Goal: Task Accomplishment & Management: Use online tool/utility

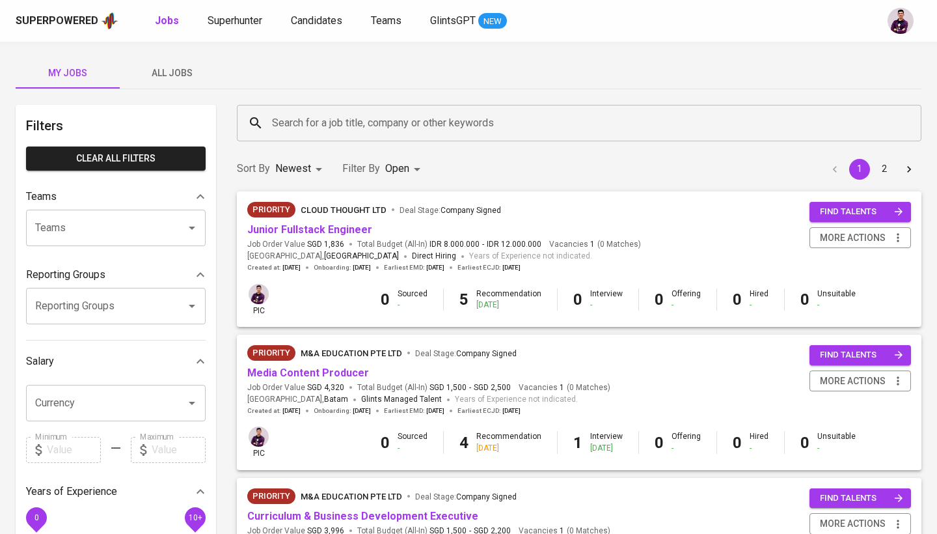
click at [168, 78] on span "All Jobs" at bounding box center [172, 73] width 88 height 16
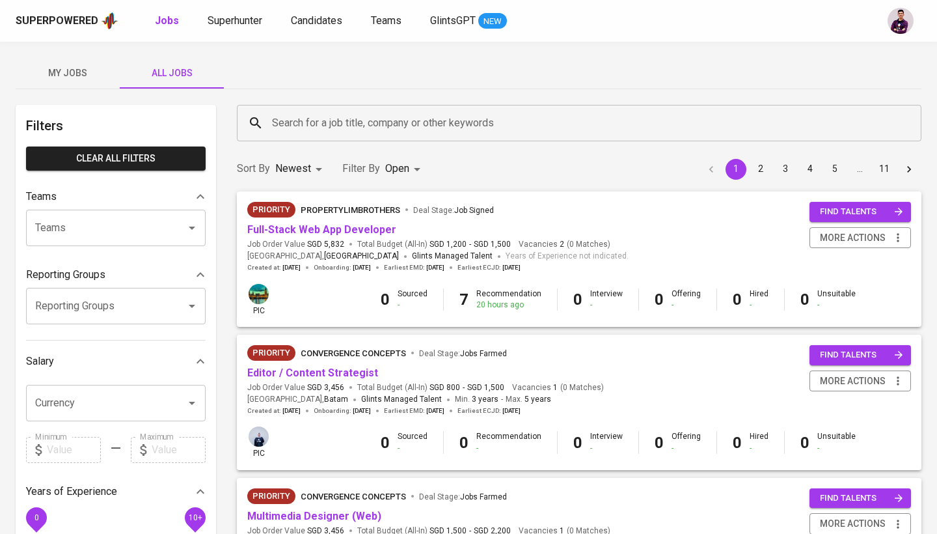
click at [341, 120] on input "Search for a job title, company or other keywords" at bounding box center [582, 123] width 627 height 25
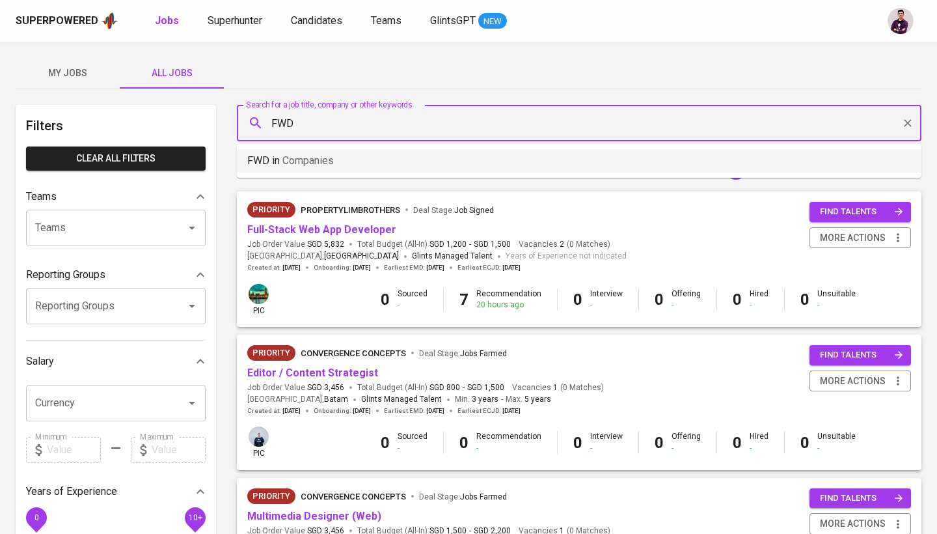
click at [385, 164] on li "FWD in Companies" at bounding box center [579, 160] width 685 height 23
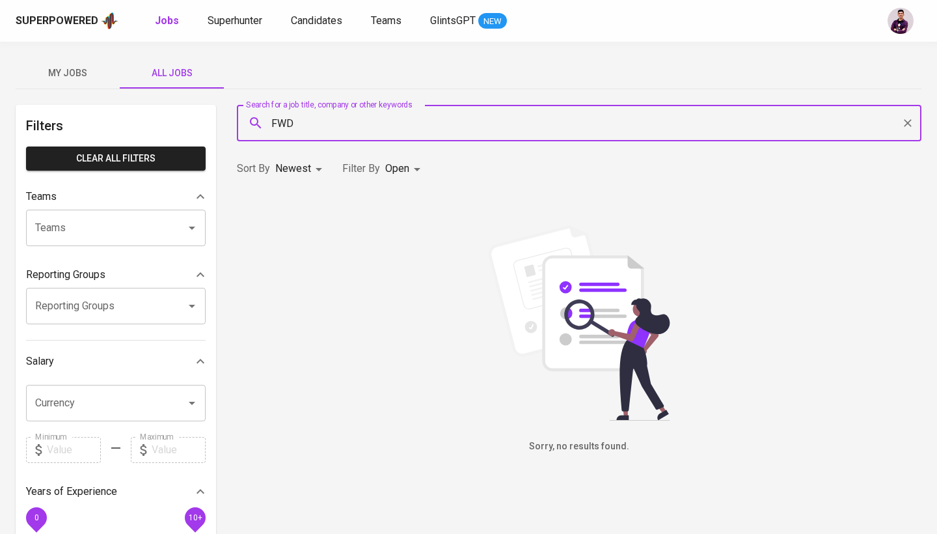
click at [372, 122] on input "FWD" at bounding box center [582, 123] width 627 height 25
click at [349, 150] on li "FWD in Companies" at bounding box center [579, 160] width 685 height 23
type input "FWD"
click at [400, 169] on body "Superpowered Jobs Superhunter Candidates Teams GlintsGPT NEW My Jobs All Jobs F…" at bounding box center [468, 444] width 937 height 888
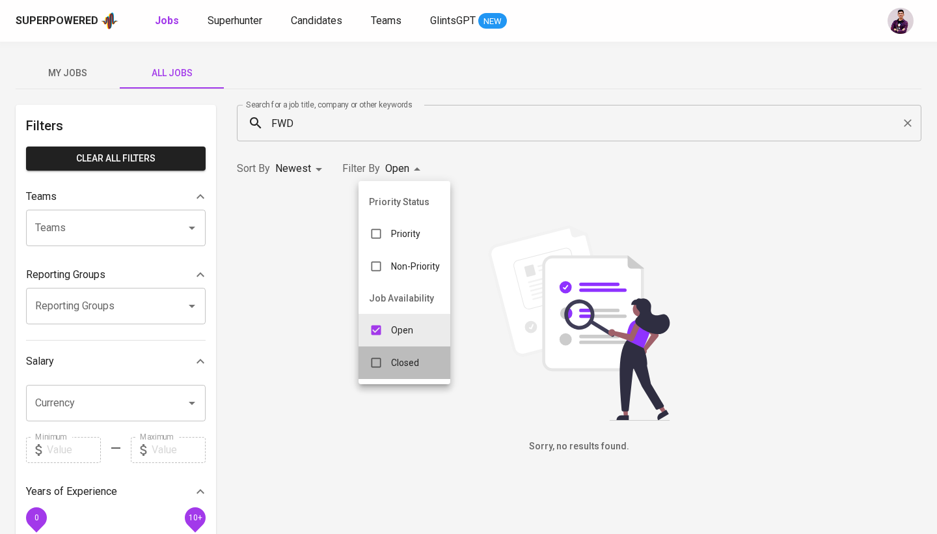
click at [405, 359] on p "Closed" at bounding box center [405, 362] width 28 height 13
type input "OPEN,CLOSE"
checkbox input "true"
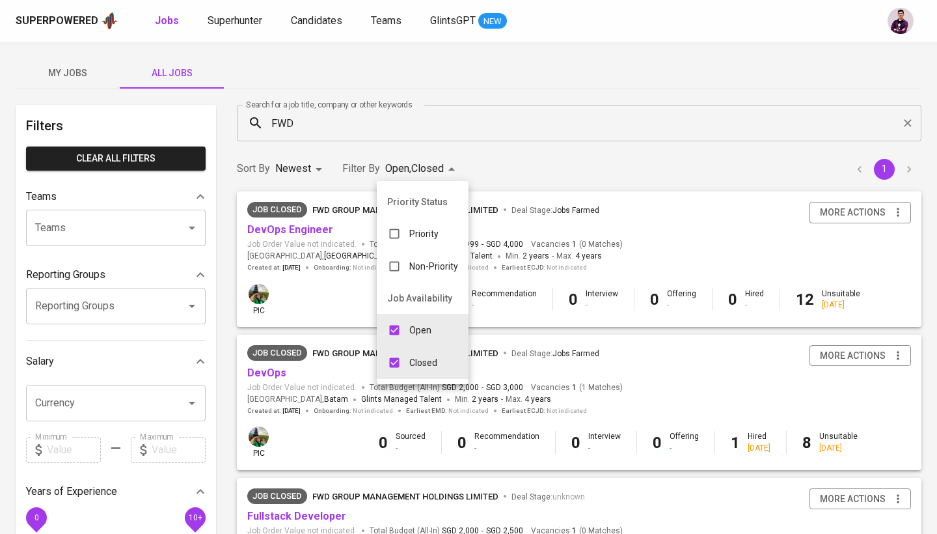
click at [381, 126] on div at bounding box center [468, 267] width 937 height 534
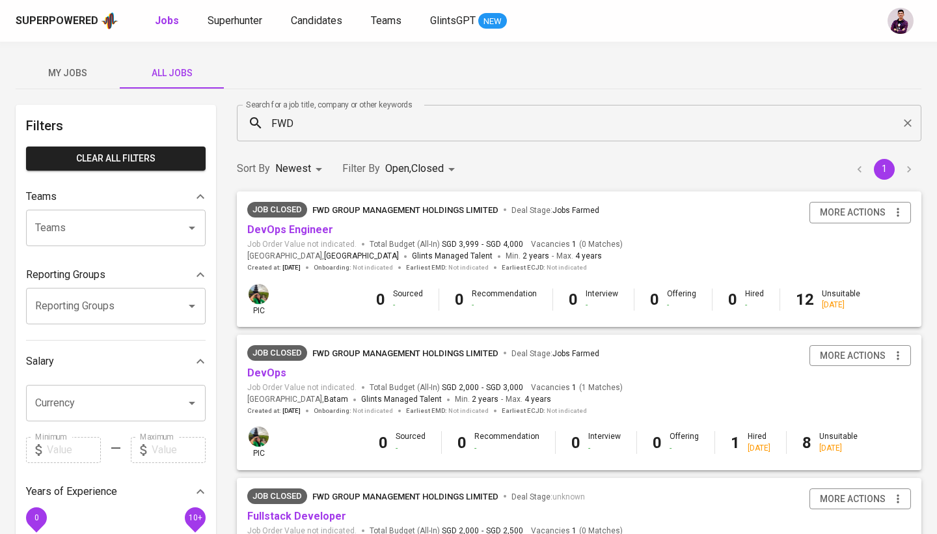
click at [342, 129] on input "FWD" at bounding box center [582, 123] width 627 height 25
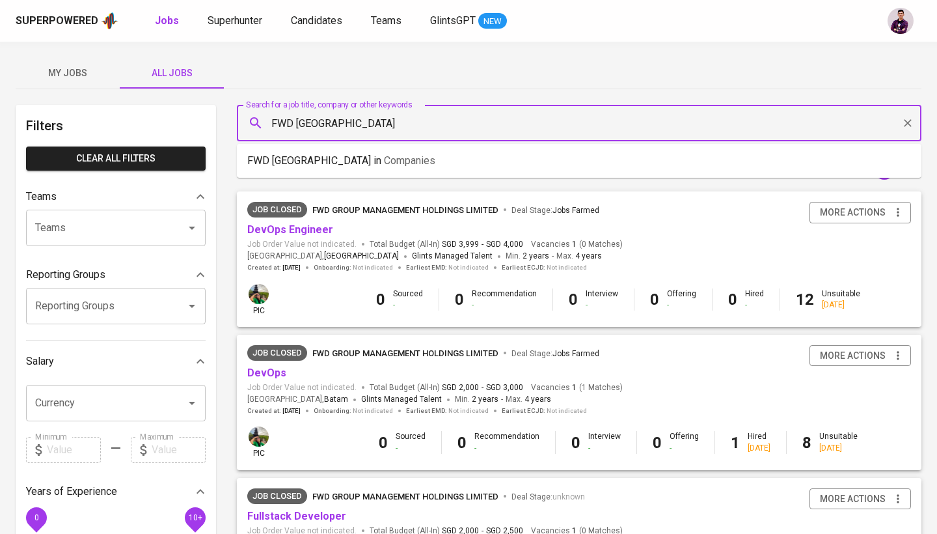
type input "FWD [GEOGRAPHIC_DATA]"
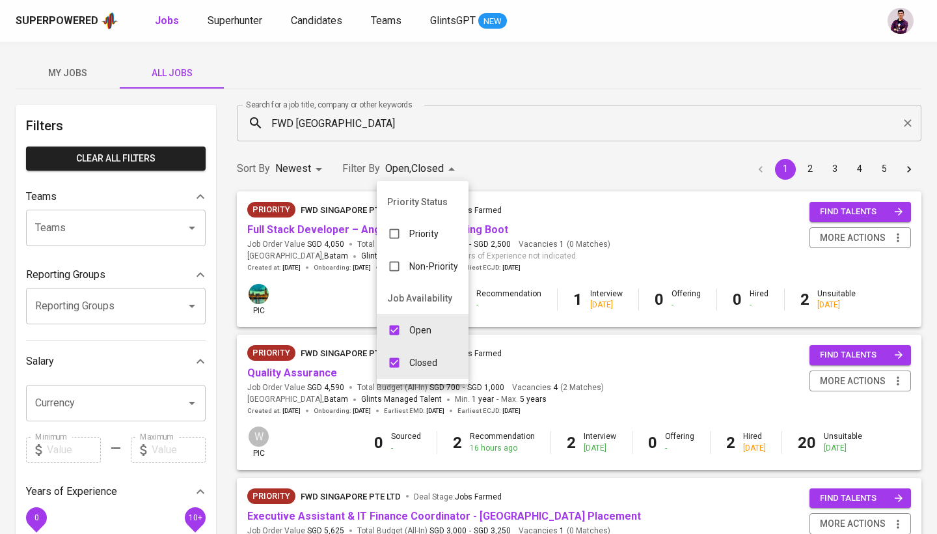
click at [429, 357] on p "Closed" at bounding box center [423, 362] width 28 height 13
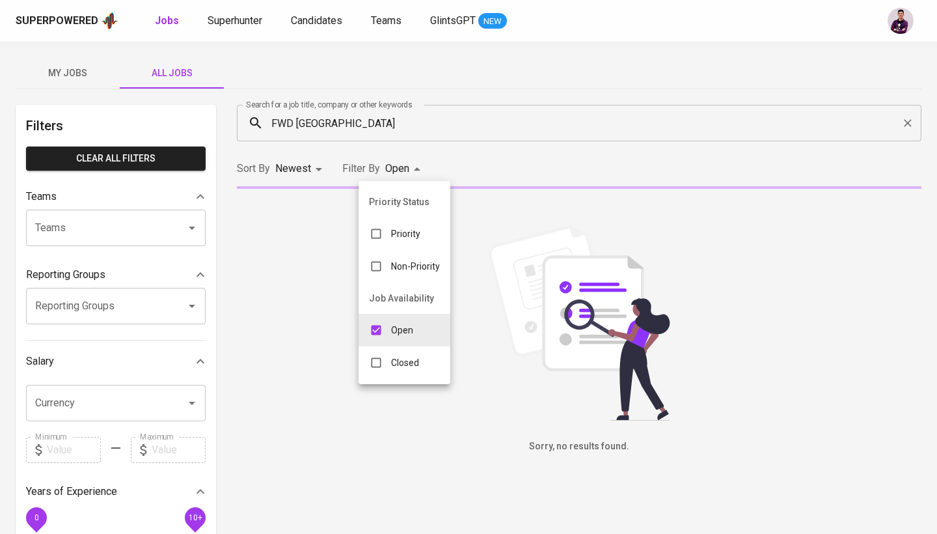
type input "OPEN"
checkbox input "false"
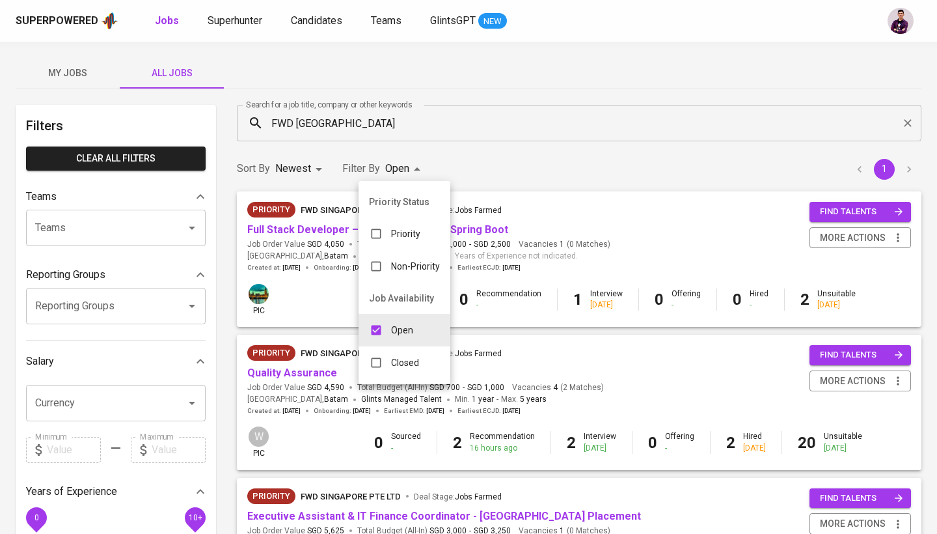
click at [645, 130] on div at bounding box center [468, 267] width 937 height 534
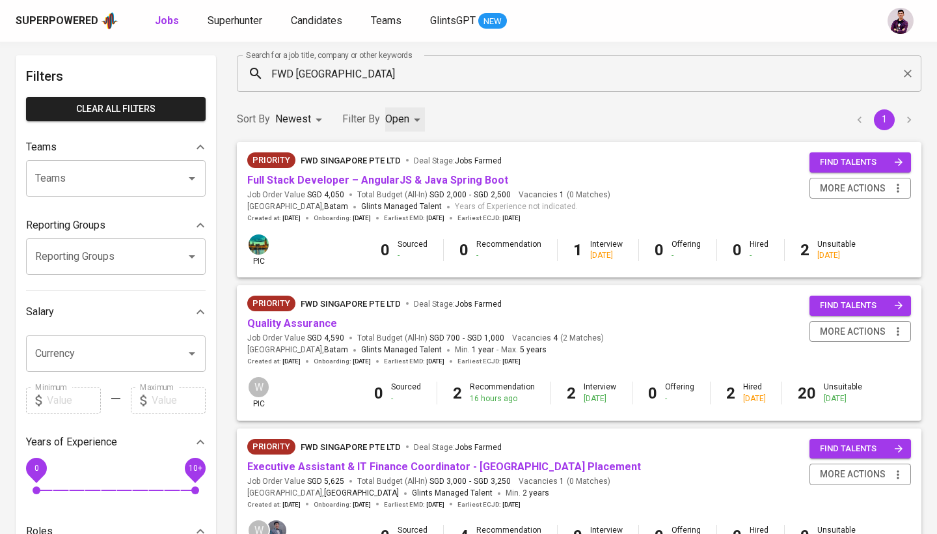
scroll to position [69, 0]
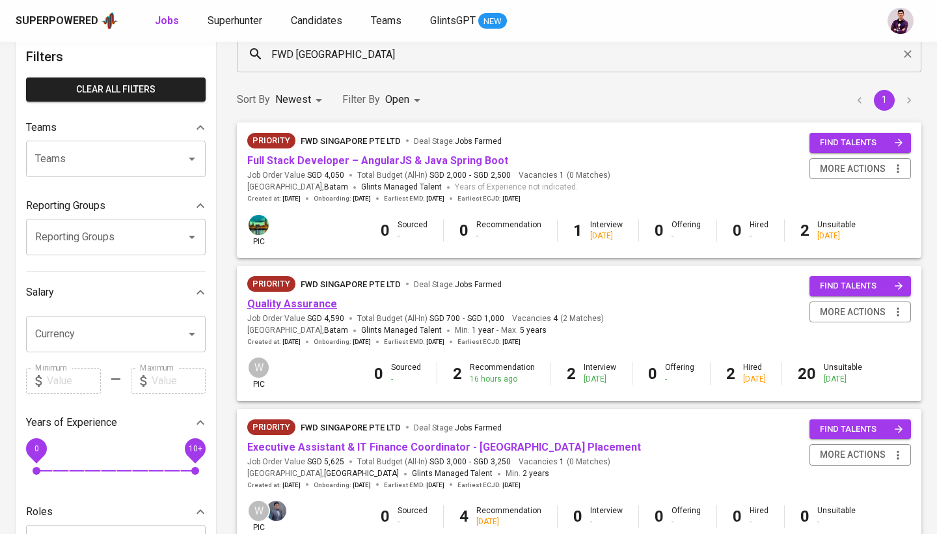
click at [310, 299] on link "Quality Assurance" at bounding box center [292, 303] width 90 height 12
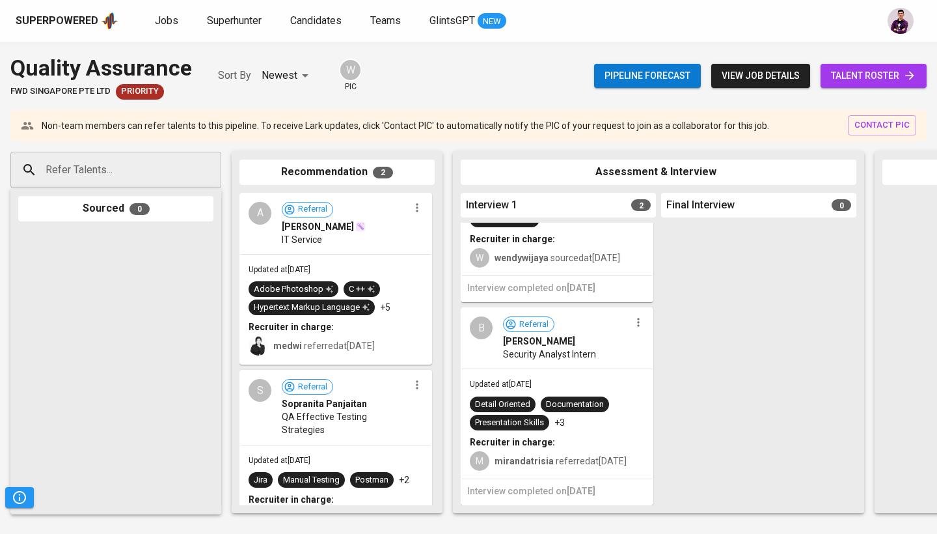
click at [478, 332] on div "B" at bounding box center [481, 327] width 23 height 23
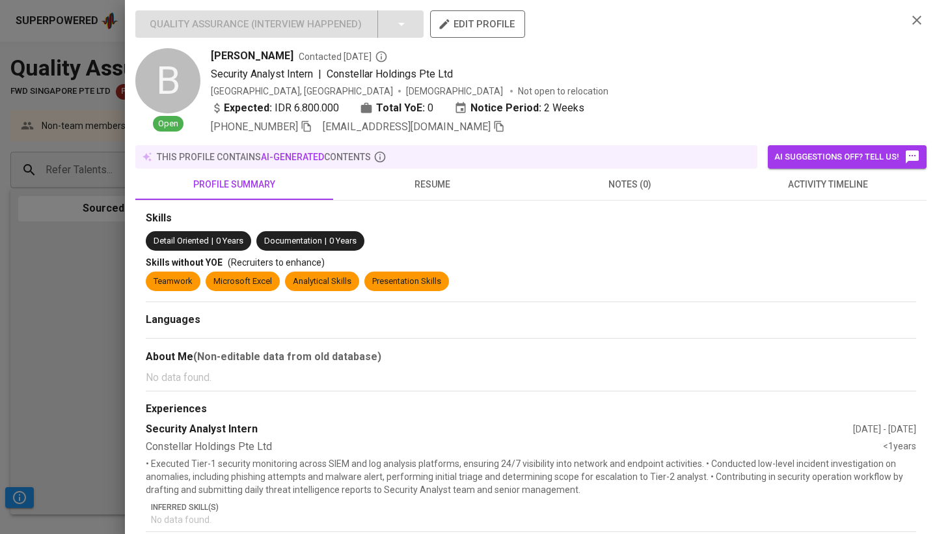
click at [435, 187] on span "resume" at bounding box center [432, 184] width 182 height 16
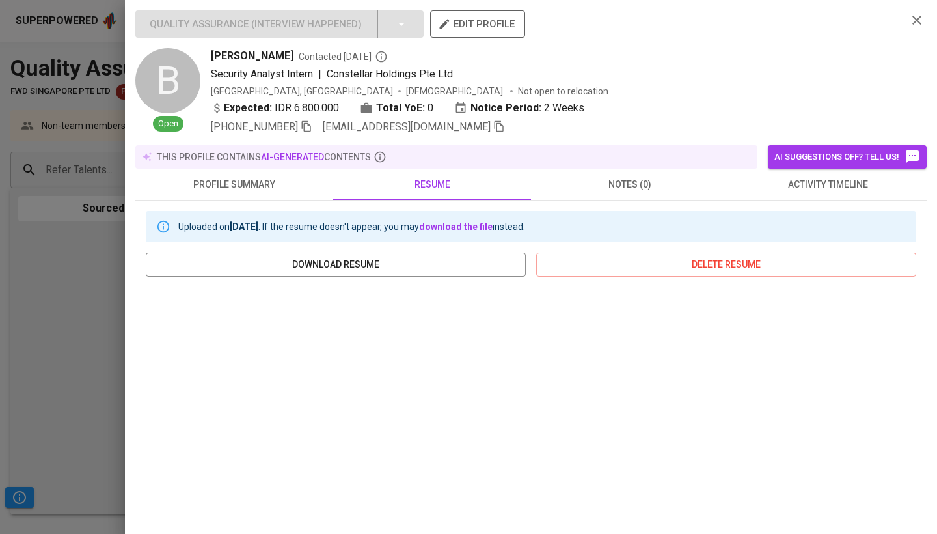
click at [914, 22] on icon "button" at bounding box center [917, 20] width 16 height 16
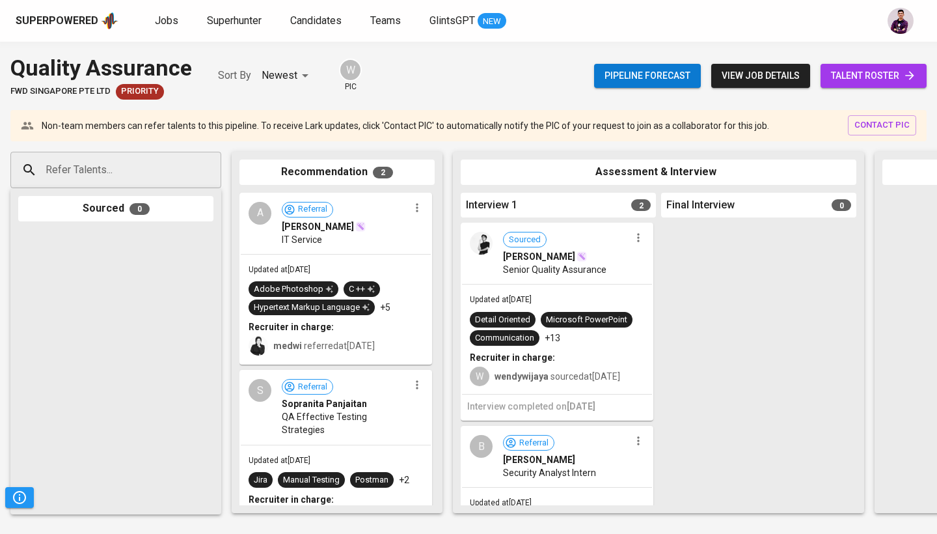
click at [482, 232] on img at bounding box center [481, 243] width 23 height 23
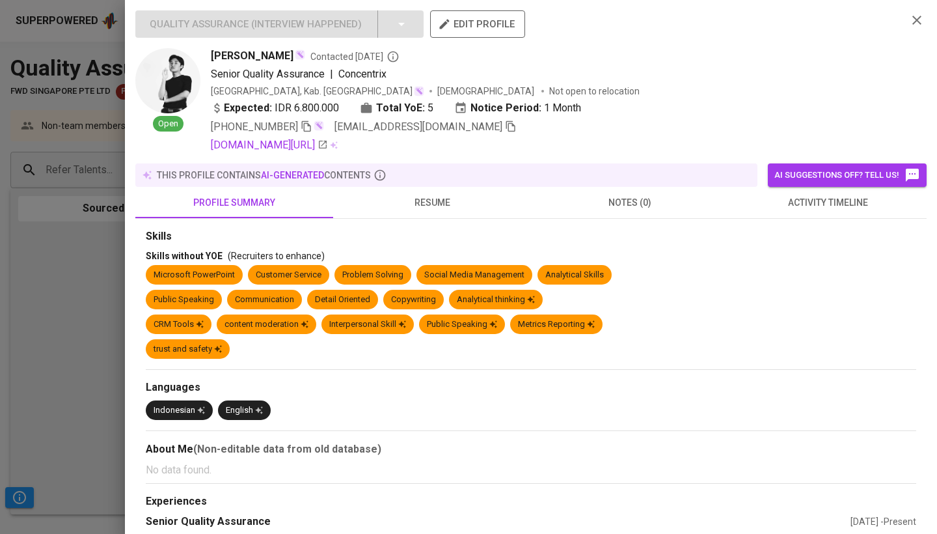
drag, startPoint x: 482, startPoint y: 231, endPoint x: 448, endPoint y: 165, distance: 73.6
click at [448, 165] on div "this profile contains AI-generated contents" at bounding box center [446, 174] width 622 height 23
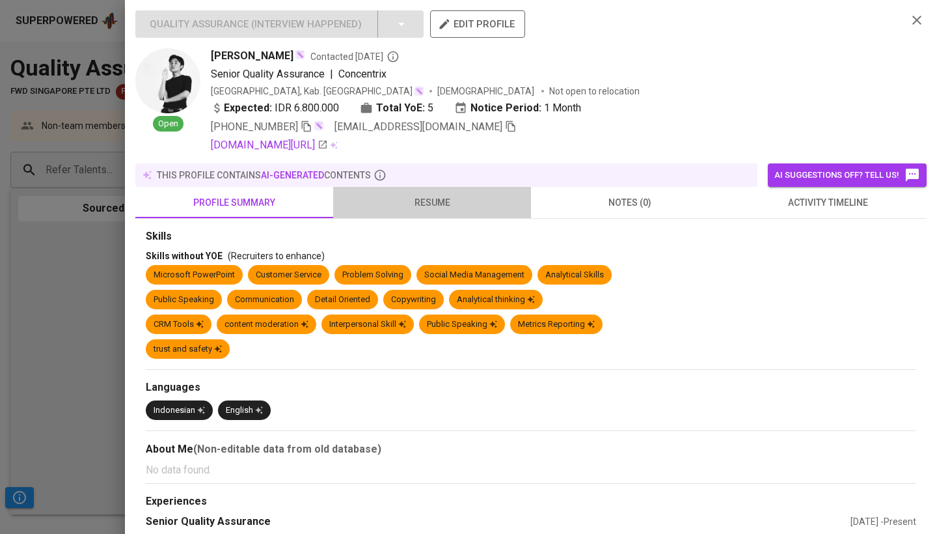
click at [441, 200] on span "resume" at bounding box center [432, 203] width 182 height 16
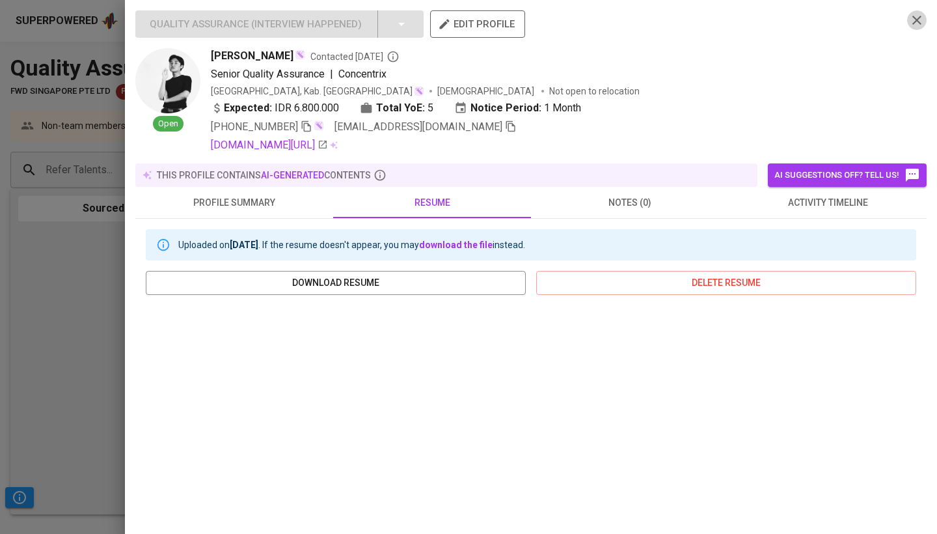
click at [923, 26] on icon "button" at bounding box center [917, 20] width 16 height 16
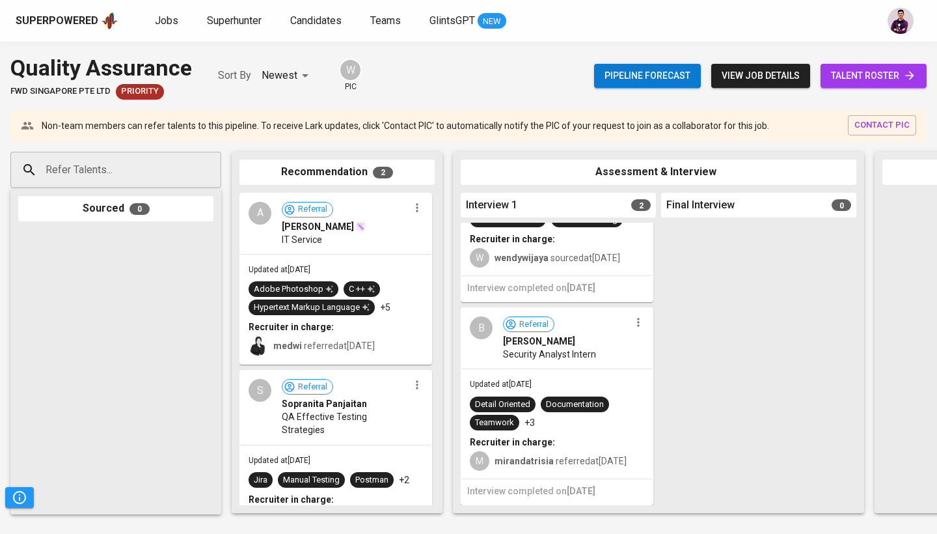
scroll to position [143, 0]
click at [481, 327] on div "B" at bounding box center [481, 327] width 23 height 23
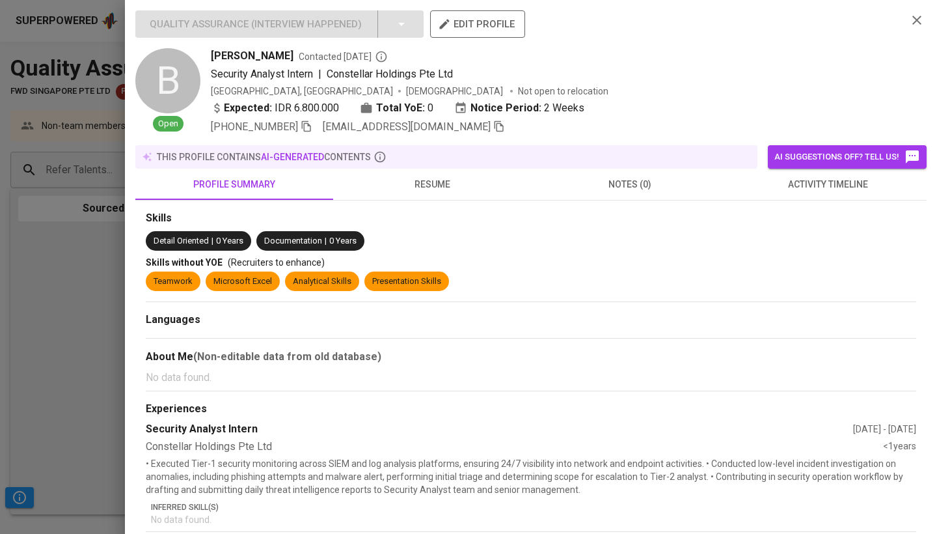
click at [426, 193] on button "resume" at bounding box center [432, 184] width 198 height 31
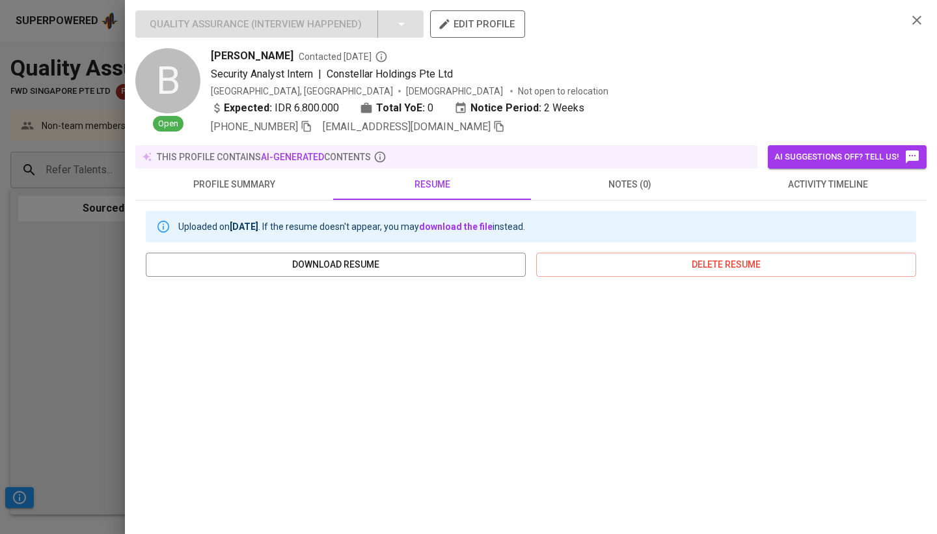
click at [916, 25] on icon "button" at bounding box center [917, 20] width 16 height 16
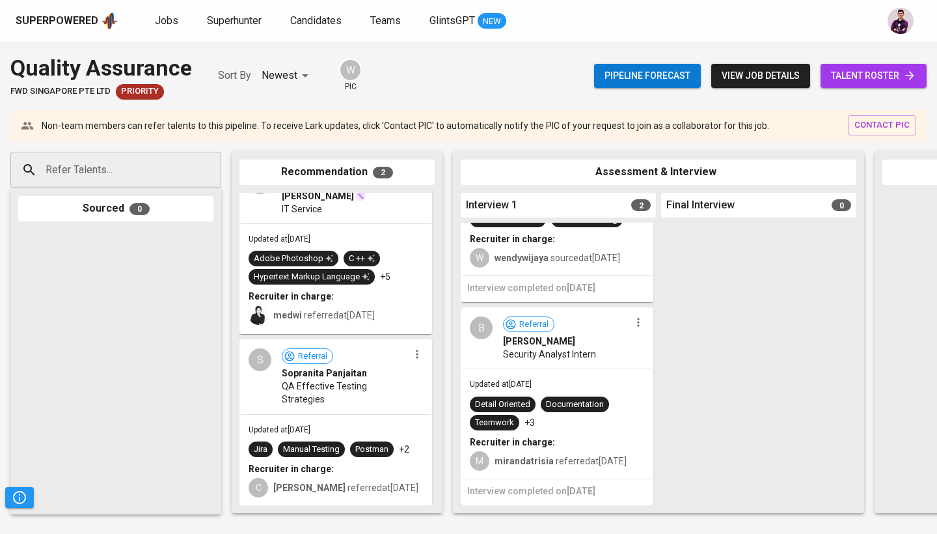
scroll to position [25, 0]
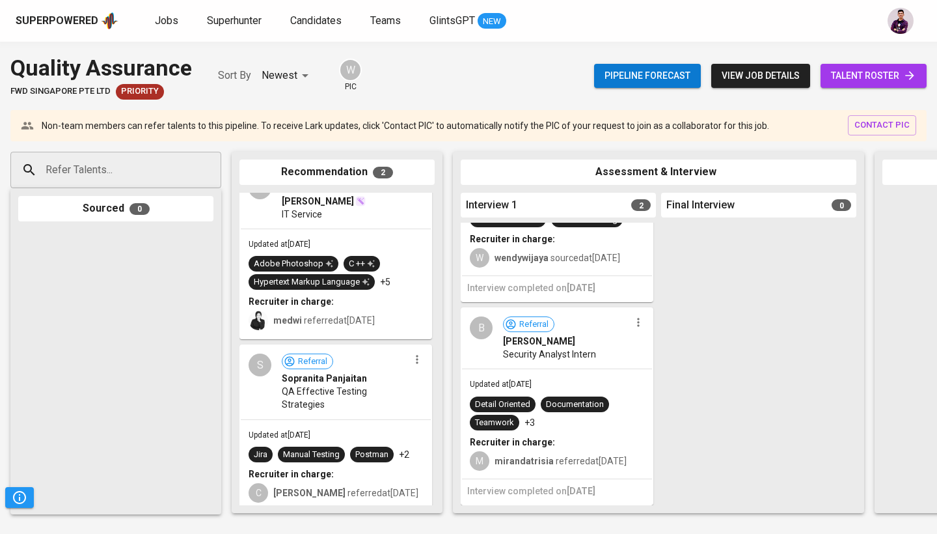
click at [480, 320] on div "B" at bounding box center [481, 327] width 23 height 23
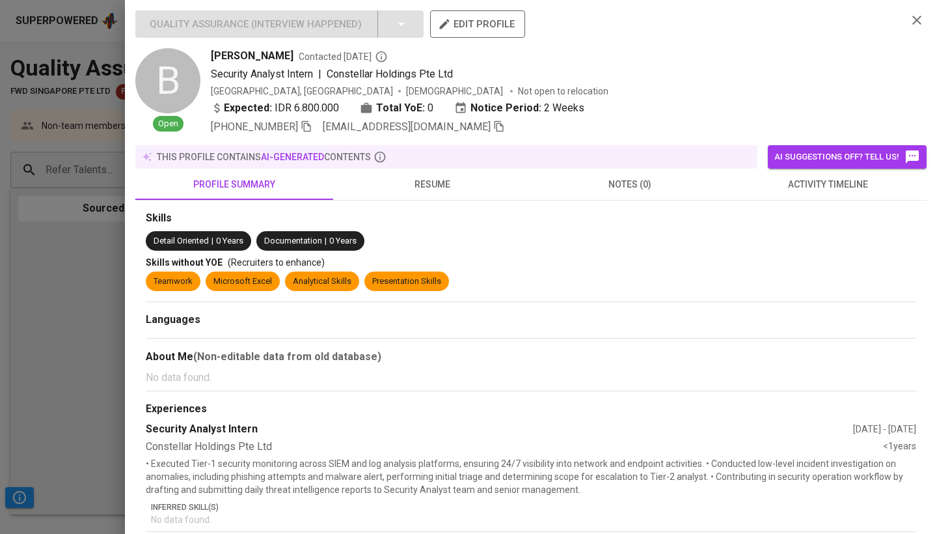
click at [446, 183] on span "resume" at bounding box center [432, 184] width 182 height 16
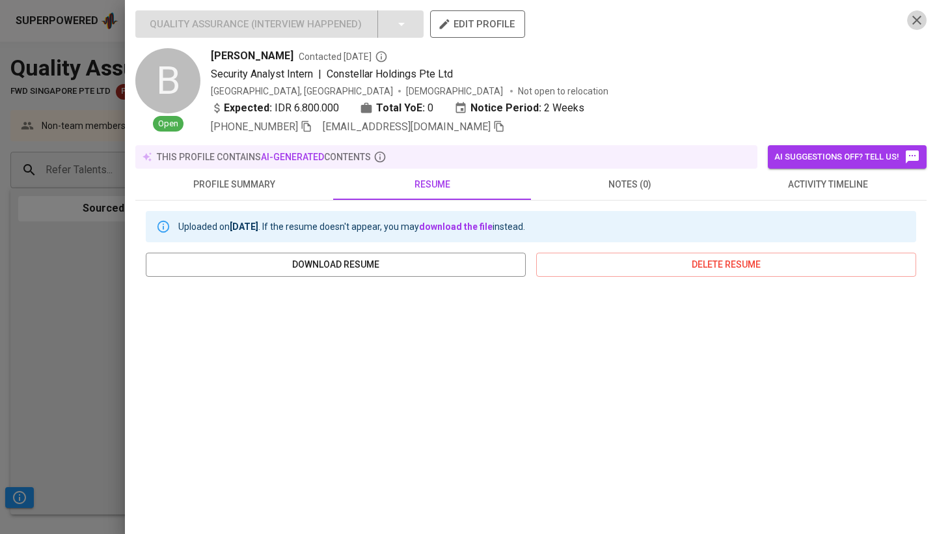
click at [919, 18] on icon "button" at bounding box center [916, 20] width 9 height 9
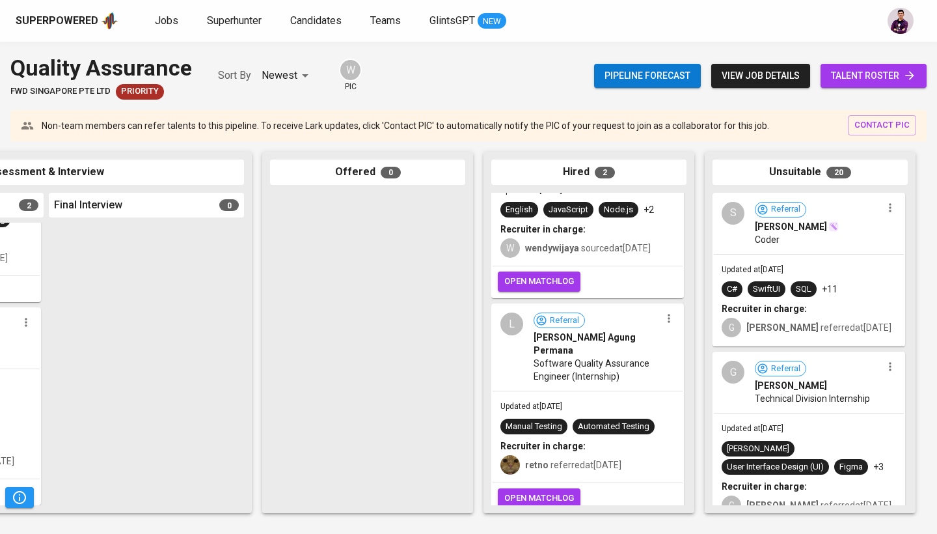
scroll to position [0, 0]
click at [502, 329] on div "L" at bounding box center [511, 323] width 23 height 23
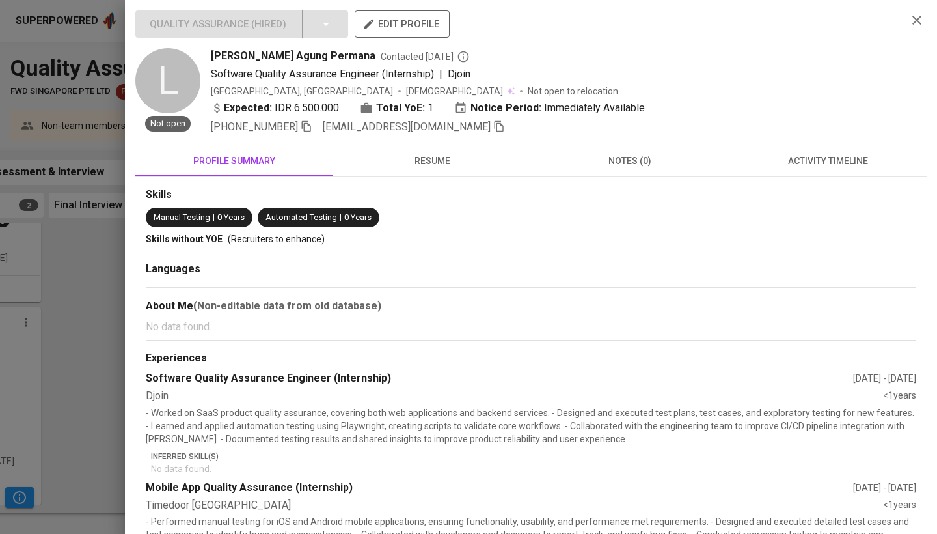
click at [437, 156] on span "resume" at bounding box center [432, 161] width 182 height 16
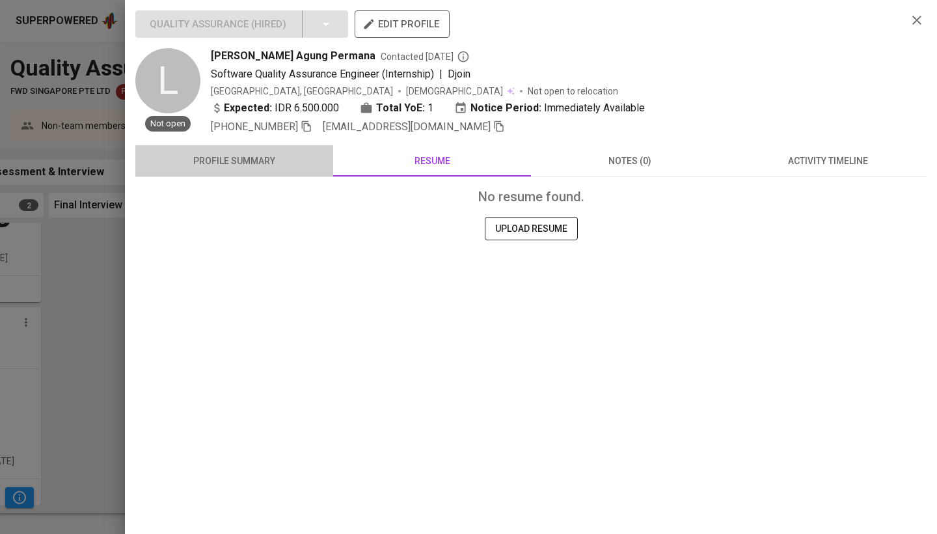
click at [252, 163] on span "profile summary" at bounding box center [234, 161] width 182 height 16
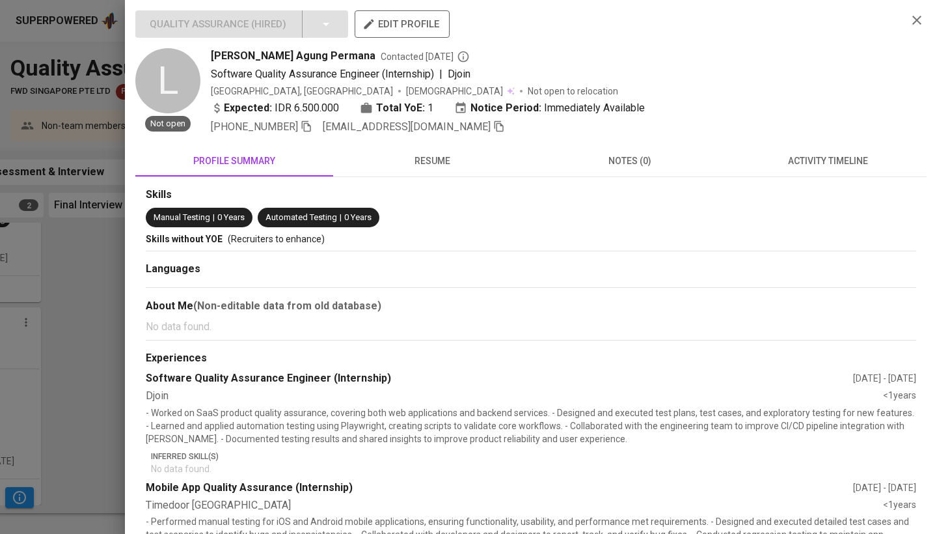
click at [934, 22] on div "Quality Assurance ( Hired ) edit profile L Not open [PERSON_NAME] Agung Permana…" at bounding box center [531, 267] width 812 height 534
click at [930, 22] on div "Quality Assurance ( Hired ) edit profile L Not open [PERSON_NAME] Agung Permana…" at bounding box center [531, 267] width 812 height 534
click at [921, 16] on icon "button" at bounding box center [917, 20] width 16 height 16
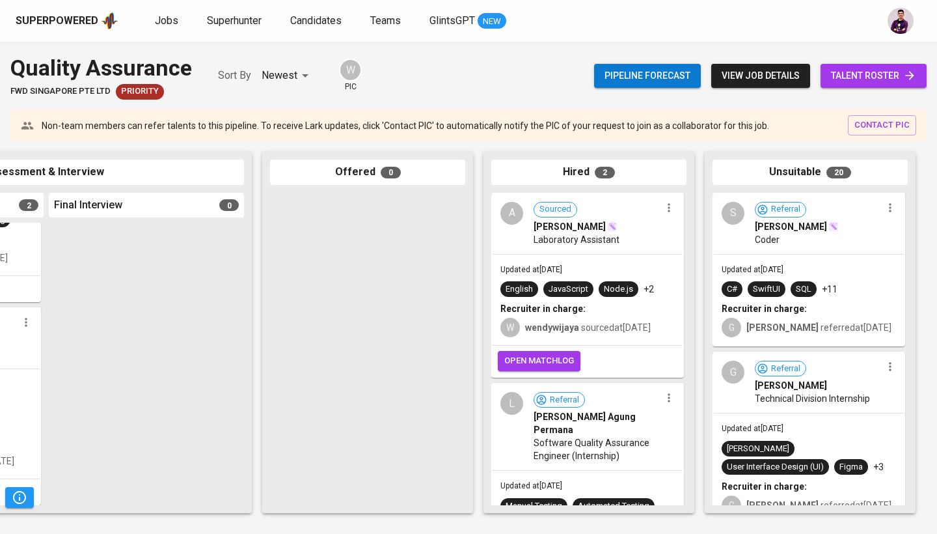
click at [504, 211] on div "A" at bounding box center [511, 213] width 23 height 23
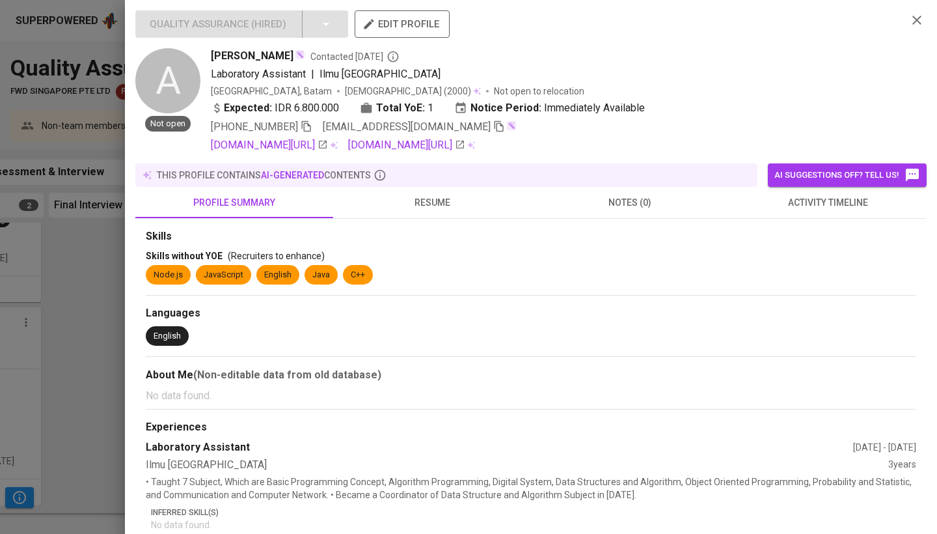
click at [441, 161] on div "Quality Assurance ( Hired ) edit profile A Not open [PERSON_NAME] Contacted [DA…" at bounding box center [530, 358] width 791 height 697
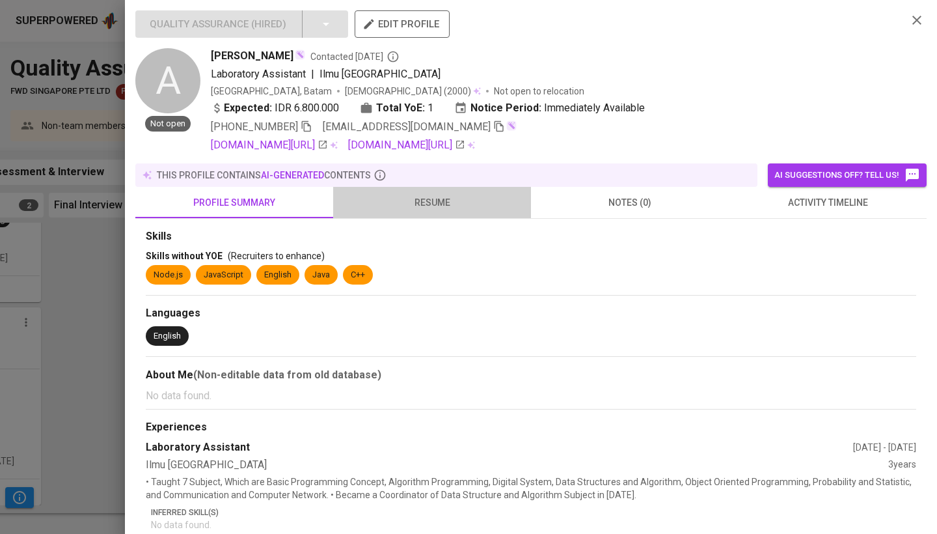
click at [441, 202] on span "resume" at bounding box center [432, 203] width 182 height 16
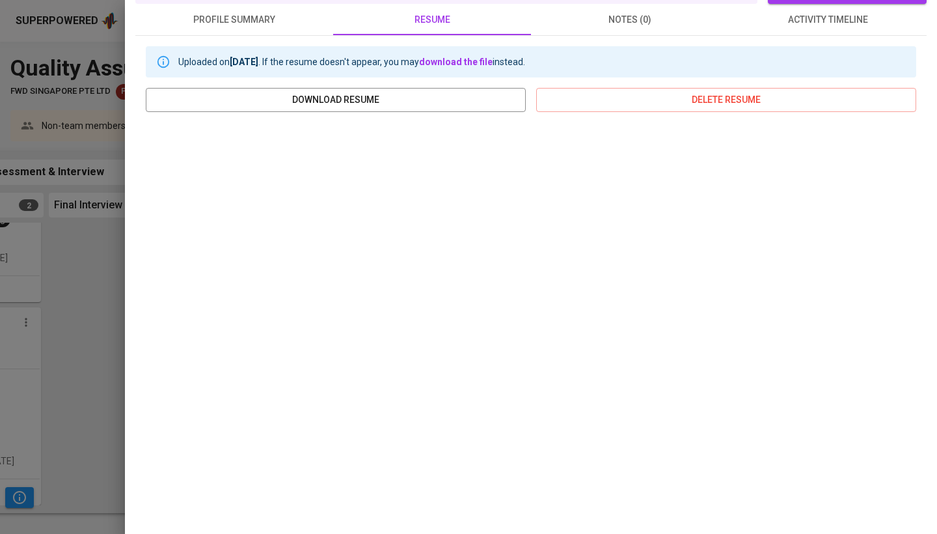
scroll to position [170, 0]
